Goal: Use online tool/utility: Utilize a website feature to perform a specific function

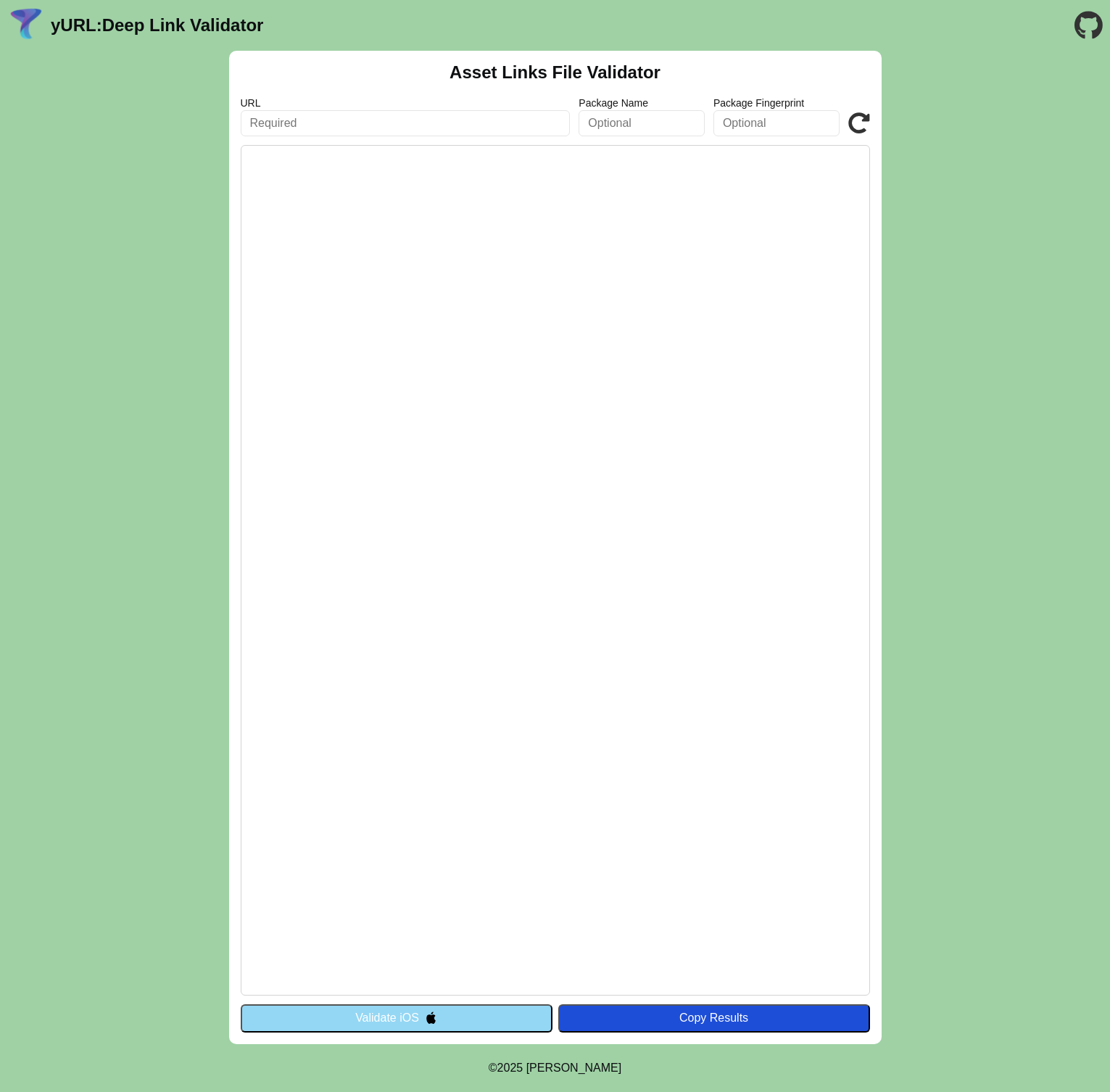
click at [342, 130] on input "text" at bounding box center [405, 123] width 330 height 26
paste input "https://binx.hu/.well-known/assetlinks.json"
drag, startPoint x: 320, startPoint y: 121, endPoint x: 706, endPoint y: 130, distance: 386.1
click at [706, 130] on div "URL https://binx.hu/.well-known/assetlinks.json Package Name Package Fingerprin…" at bounding box center [555, 117] width 629 height 39
type input "[URL][DOMAIN_NAME]"
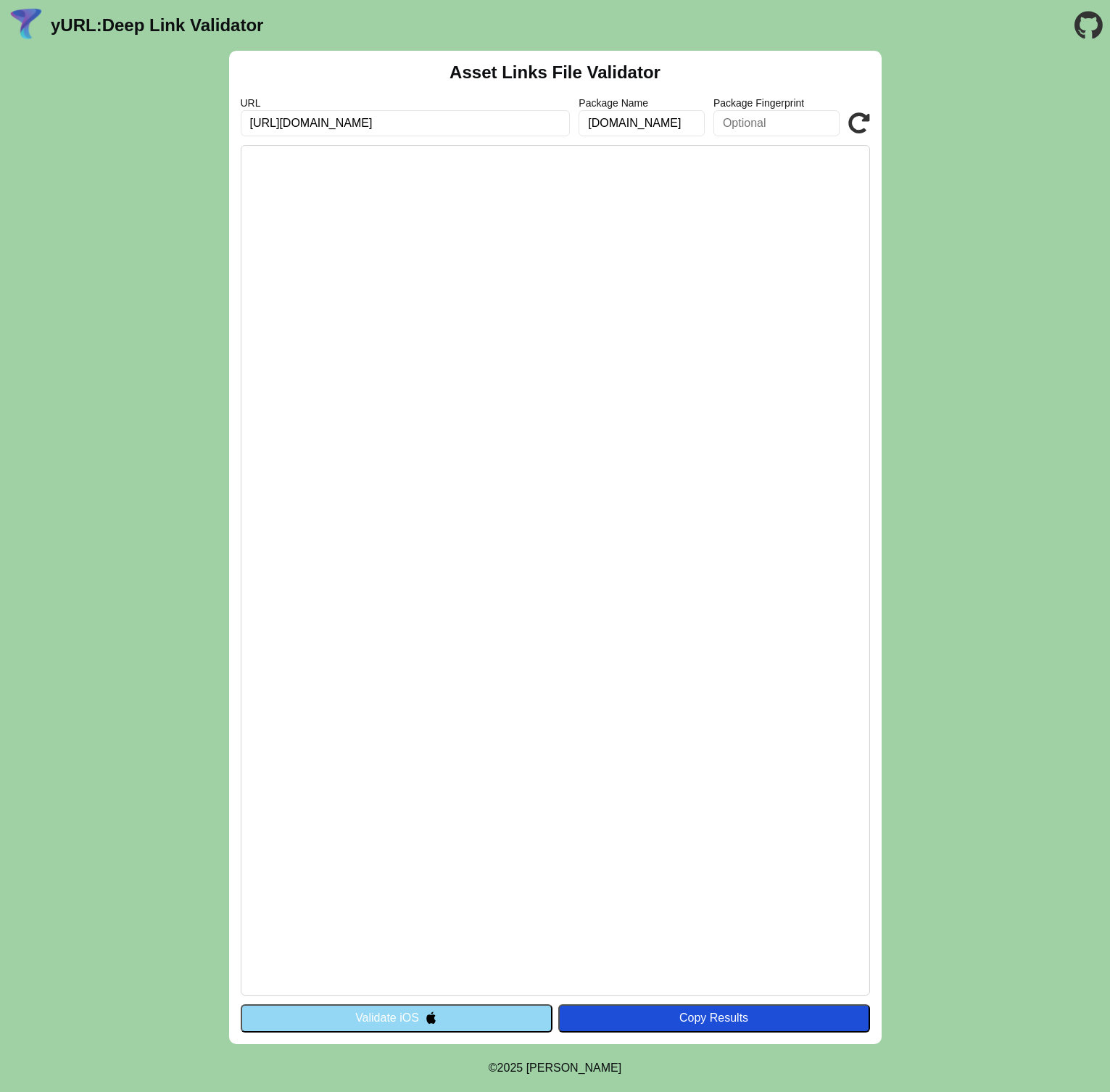
type input "[DOMAIN_NAME]"
click at [866, 121] on icon at bounding box center [860, 124] width 22 height 22
click at [284, 120] on input "[URL][DOMAIN_NAME]" at bounding box center [405, 123] width 330 height 26
type input "[URL][DOMAIN_NAME]"
click at [867, 121] on icon at bounding box center [860, 124] width 22 height 22
